Goal: Transaction & Acquisition: Purchase product/service

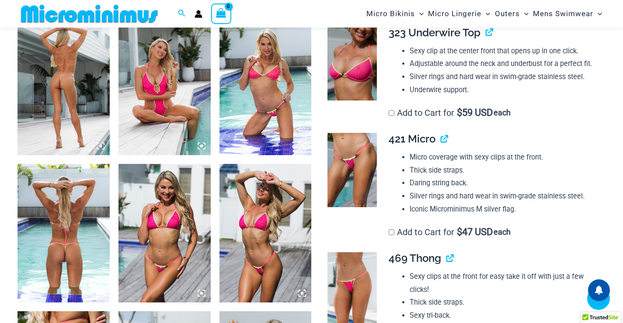
scroll to position [518, 0]
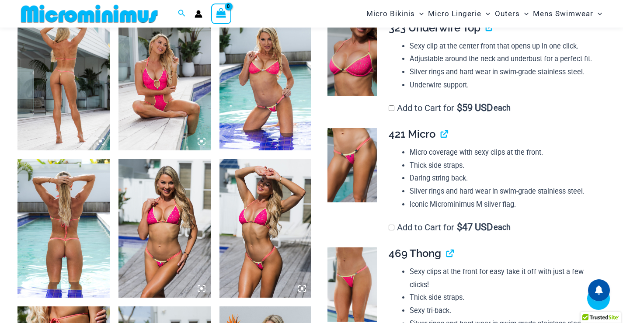
click at [101, 140] on icon at bounding box center [100, 141] width 3 height 3
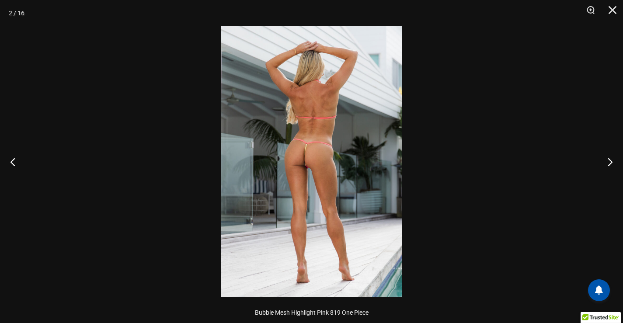
click at [364, 154] on img at bounding box center [311, 161] width 181 height 271
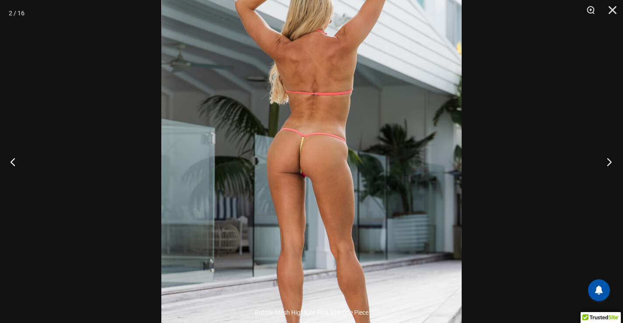
click at [621, 166] on button "Next" at bounding box center [607, 162] width 33 height 44
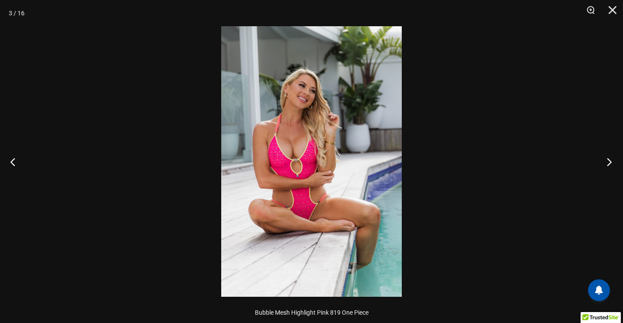
click at [611, 165] on button "Next" at bounding box center [607, 162] width 33 height 44
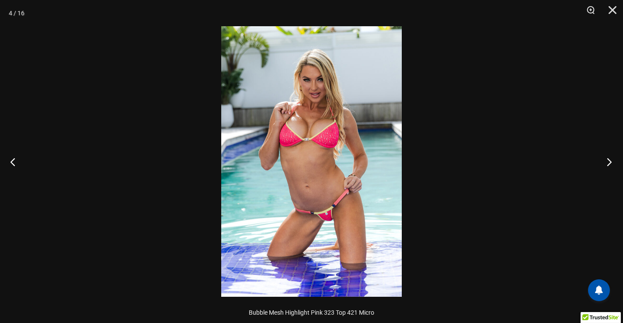
click at [611, 165] on button "Next" at bounding box center [607, 162] width 33 height 44
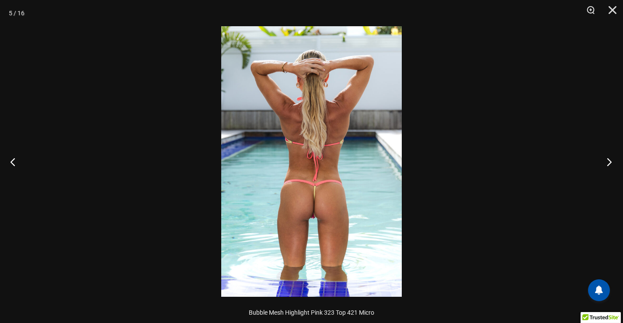
click at [611, 162] on button "Next" at bounding box center [607, 162] width 33 height 44
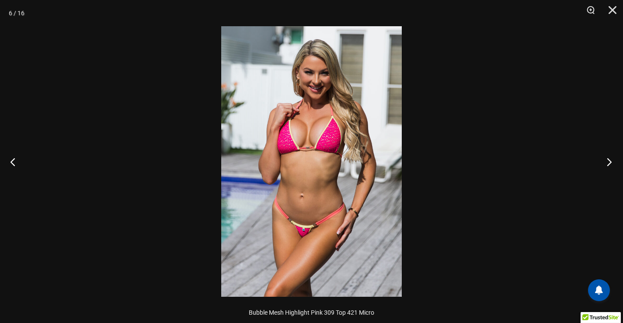
click at [611, 162] on button "Next" at bounding box center [607, 162] width 33 height 44
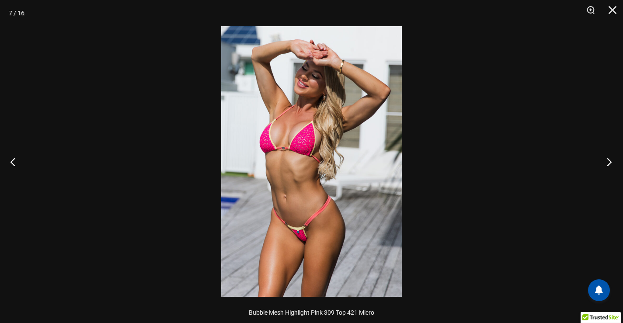
click at [611, 162] on button "Next" at bounding box center [607, 162] width 33 height 44
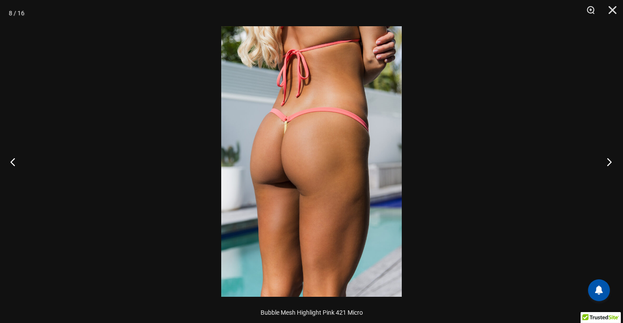
click at [611, 162] on button "Next" at bounding box center [607, 162] width 33 height 44
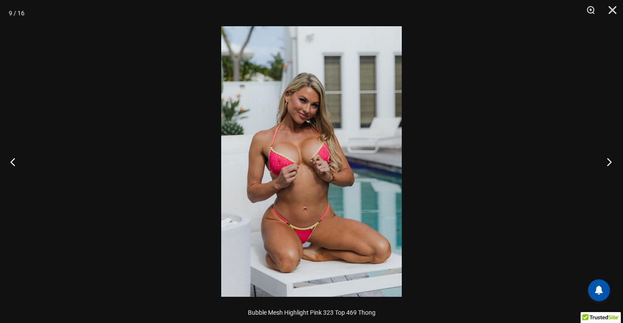
click at [611, 162] on button "Next" at bounding box center [607, 162] width 33 height 44
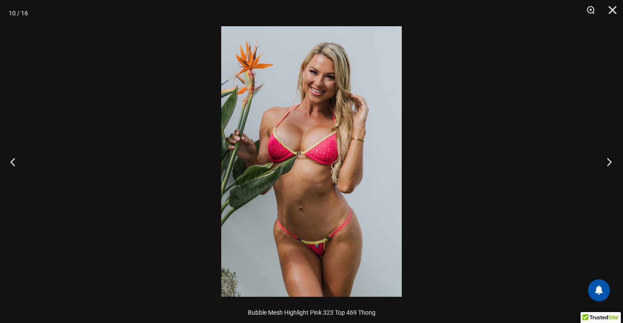
click at [611, 162] on button "Next" at bounding box center [607, 162] width 33 height 44
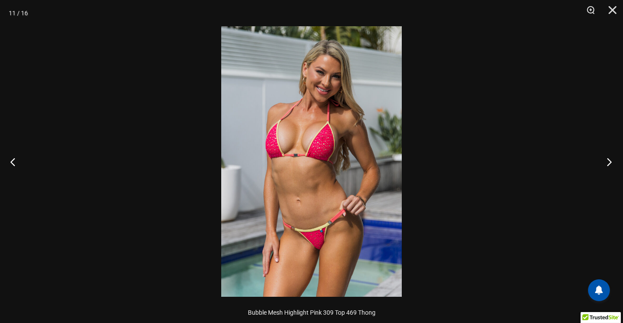
click at [611, 162] on button "Next" at bounding box center [607, 162] width 33 height 44
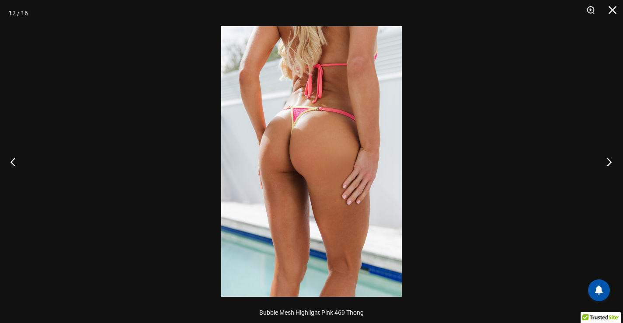
click at [611, 162] on button "Next" at bounding box center [607, 162] width 33 height 44
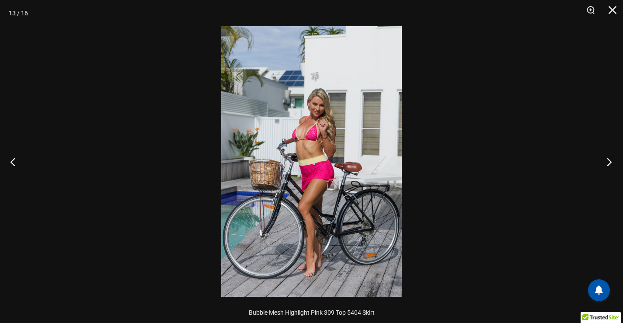
click at [611, 162] on button "Next" at bounding box center [607, 162] width 33 height 44
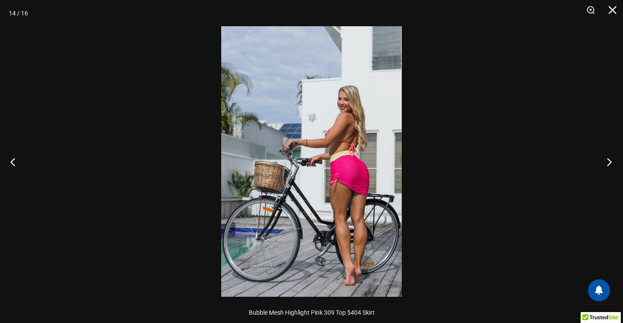
click at [611, 162] on button "Next" at bounding box center [607, 162] width 33 height 44
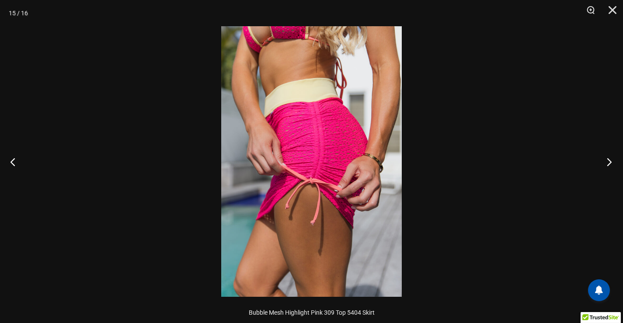
click at [611, 162] on button "Next" at bounding box center [607, 162] width 33 height 44
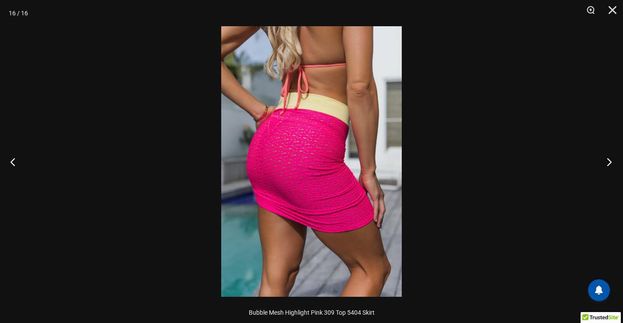
click at [611, 162] on button "Next" at bounding box center [607, 162] width 33 height 44
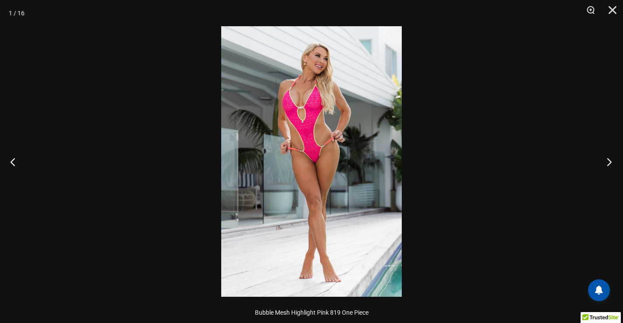
click at [611, 162] on button "Next" at bounding box center [607, 162] width 33 height 44
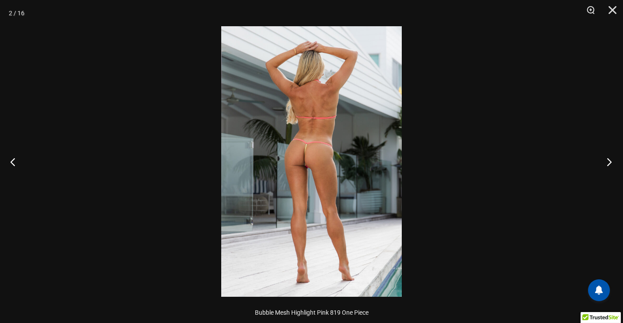
click at [611, 162] on button "Next" at bounding box center [607, 162] width 33 height 44
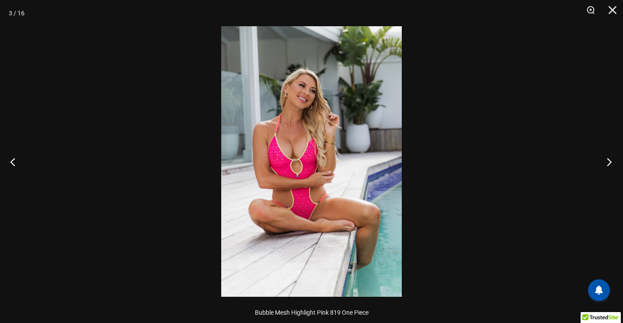
click at [611, 162] on button "Next" at bounding box center [607, 162] width 33 height 44
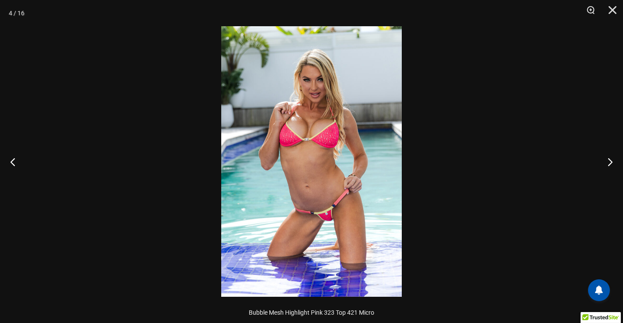
click at [443, 77] on div at bounding box center [311, 161] width 623 height 323
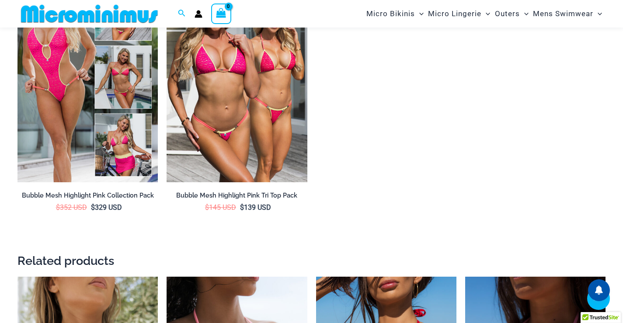
scroll to position [1830, 0]
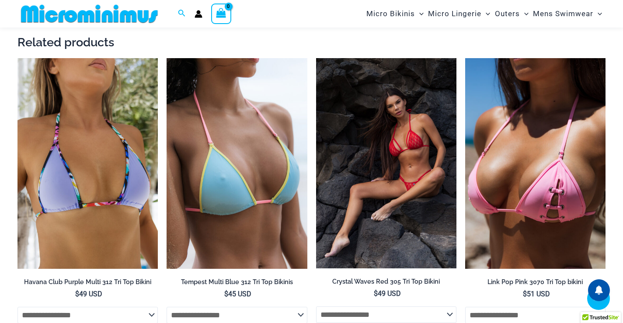
click at [407, 164] on img at bounding box center [386, 163] width 140 height 210
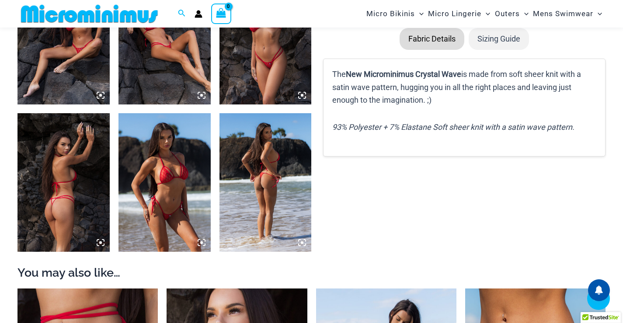
click at [99, 239] on icon at bounding box center [101, 243] width 8 height 8
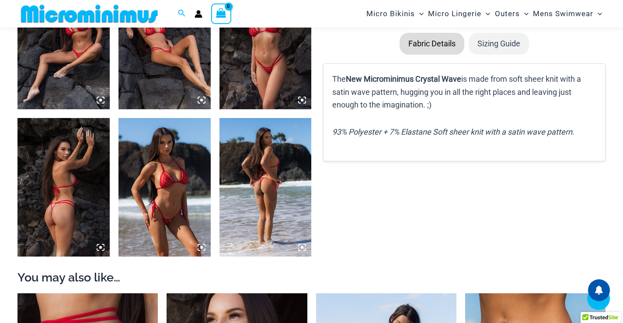
click at [73, 198] on img at bounding box center [63, 187] width 92 height 138
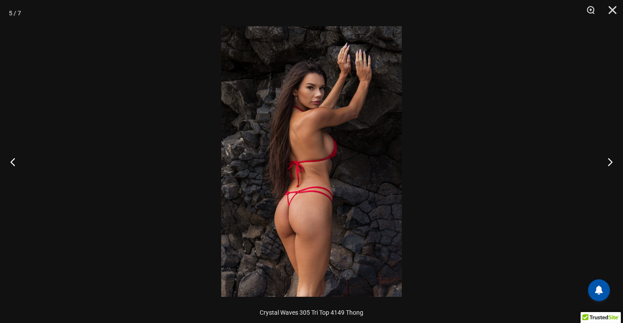
click at [295, 198] on img at bounding box center [311, 161] width 181 height 271
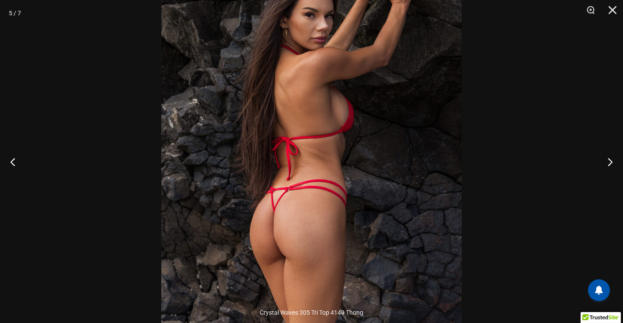
click at [275, 175] on img at bounding box center [311, 138] width 301 height 451
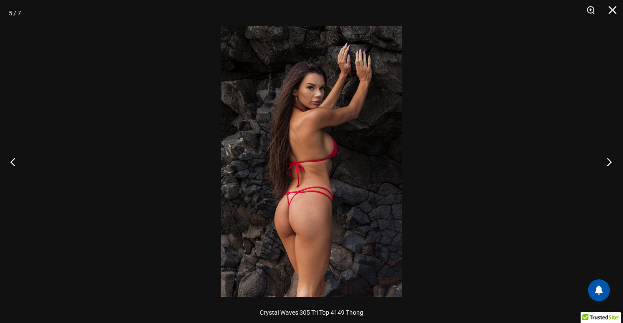
click at [612, 151] on button "Next" at bounding box center [607, 162] width 33 height 44
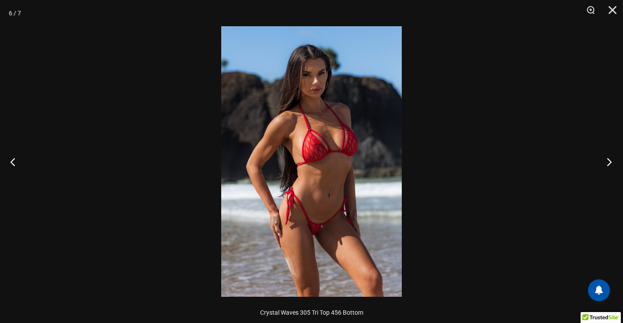
click at [611, 154] on button "Next" at bounding box center [607, 162] width 33 height 44
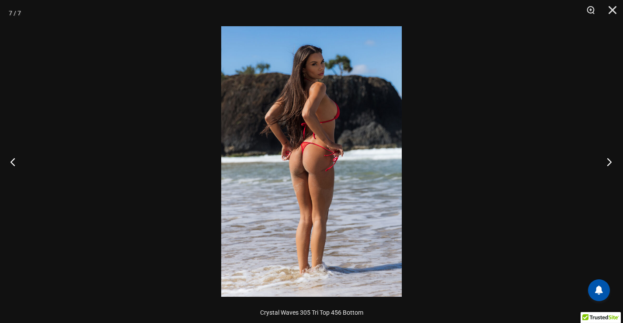
click at [609, 157] on button "Next" at bounding box center [607, 162] width 33 height 44
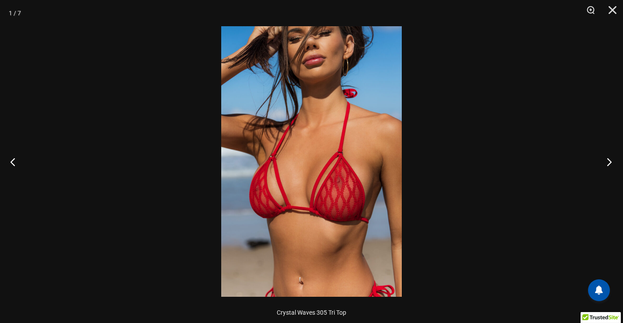
click at [609, 157] on button "Next" at bounding box center [607, 162] width 33 height 44
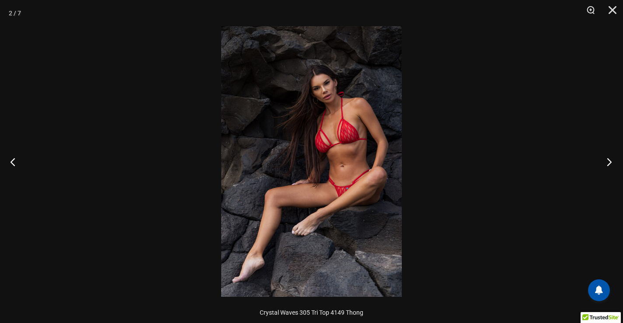
click at [609, 157] on button "Next" at bounding box center [607, 162] width 33 height 44
